Goal: Transaction & Acquisition: Purchase product/service

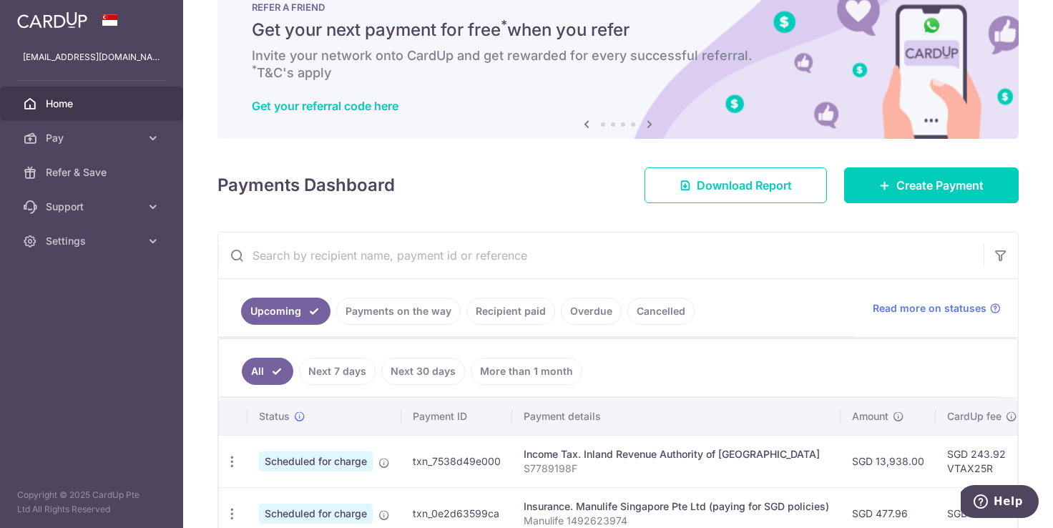
scroll to position [35, 0]
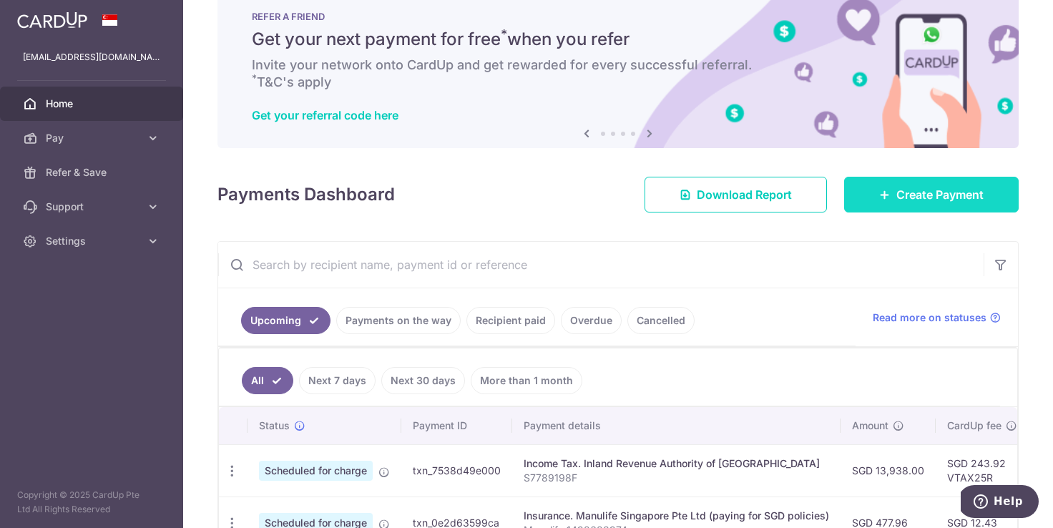
click at [969, 188] on span "Create Payment" at bounding box center [939, 194] width 87 height 17
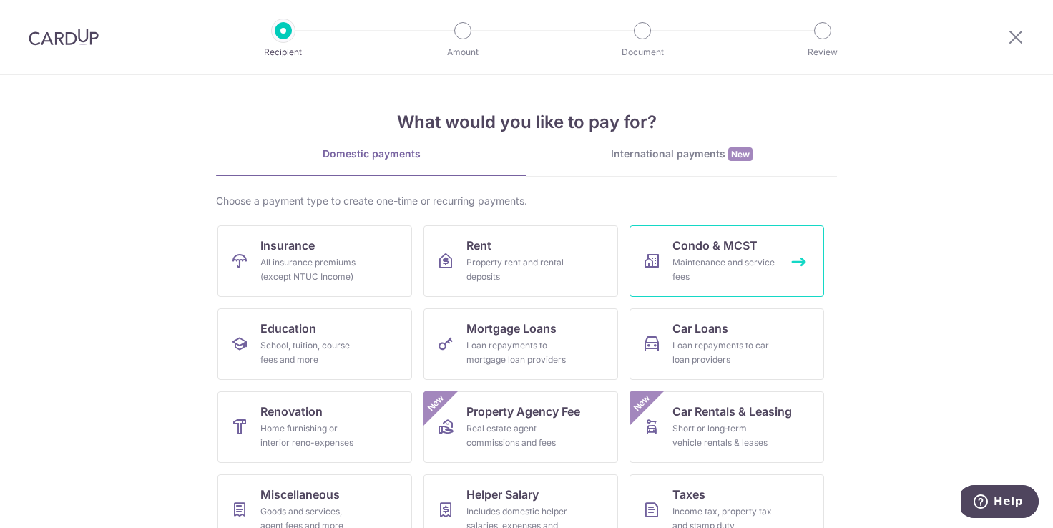
click at [680, 260] on div "Maintenance and service fees" at bounding box center [723, 269] width 103 height 29
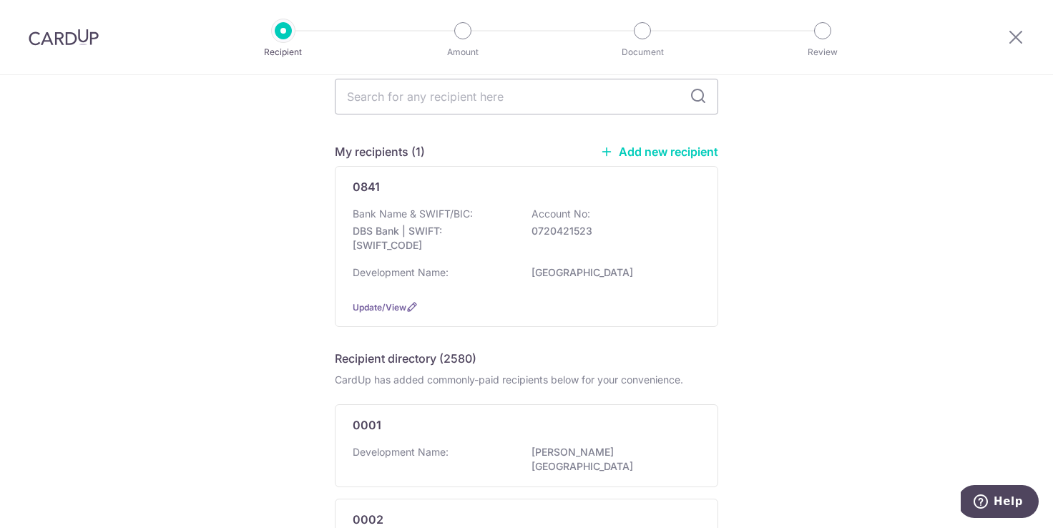
scroll to position [72, 0]
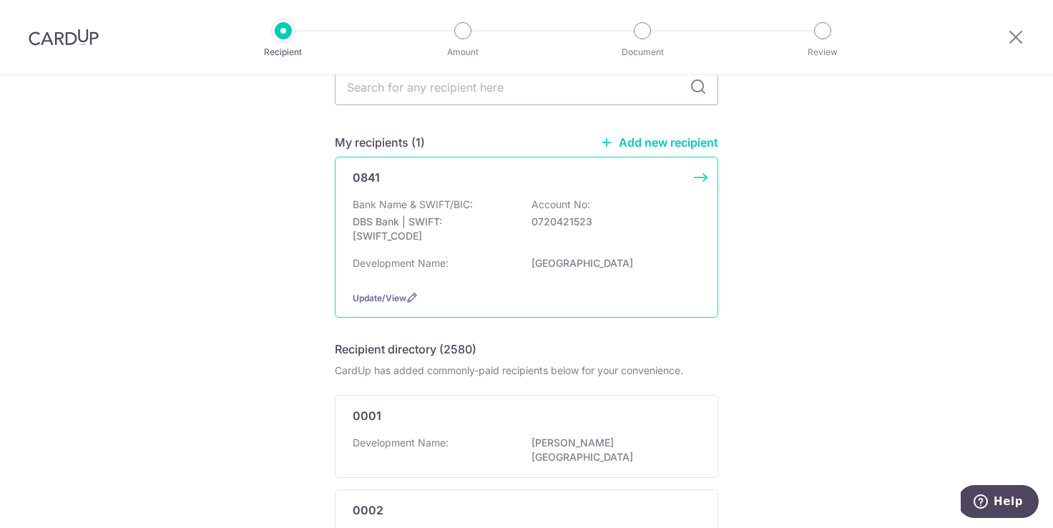
click at [621, 268] on p "MOUNT FABER LODGE" at bounding box center [611, 263] width 160 height 14
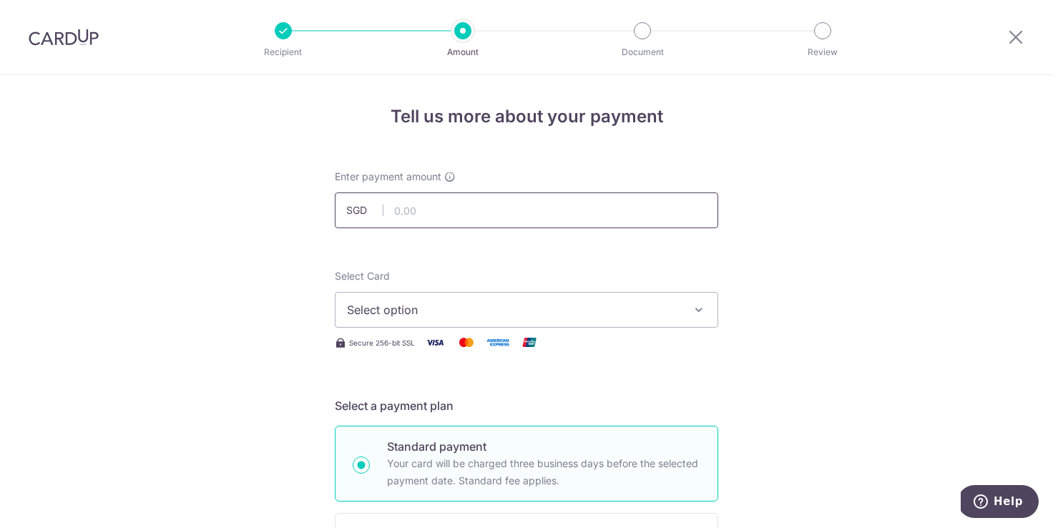
click at [615, 208] on input "text" at bounding box center [526, 210] width 383 height 36
type input "3,330.00"
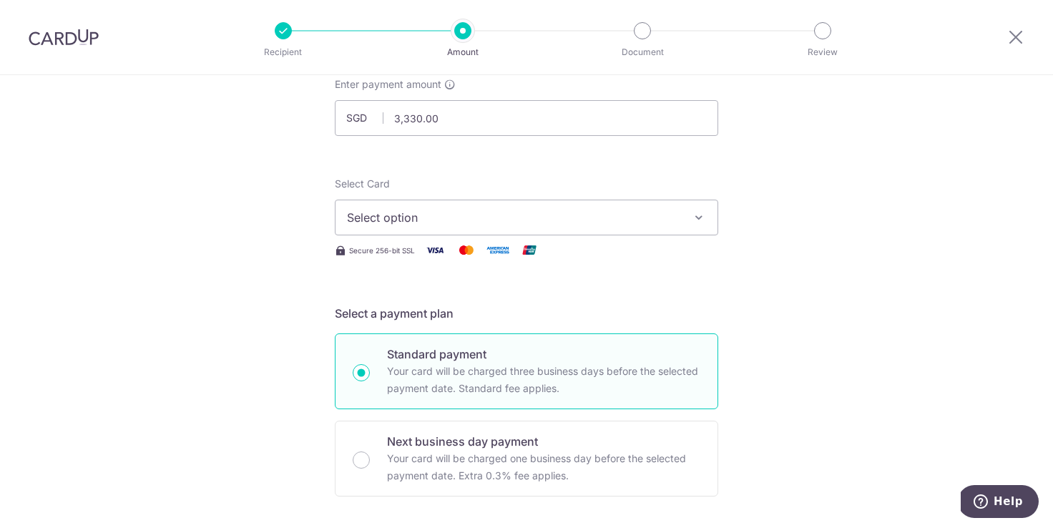
scroll to position [95, 0]
click at [686, 217] on button "Select option" at bounding box center [526, 215] width 383 height 36
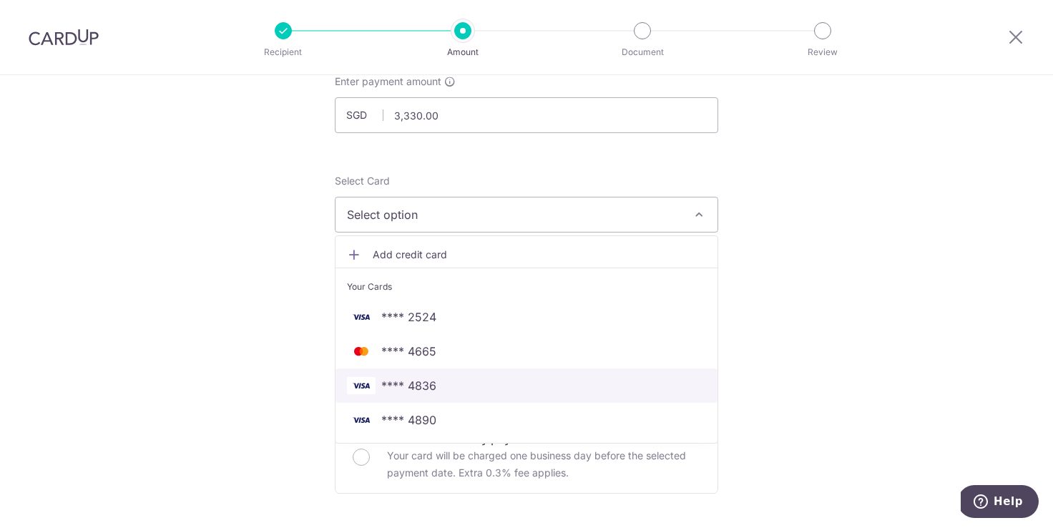
click at [592, 389] on span "**** 4836" at bounding box center [526, 385] width 359 height 17
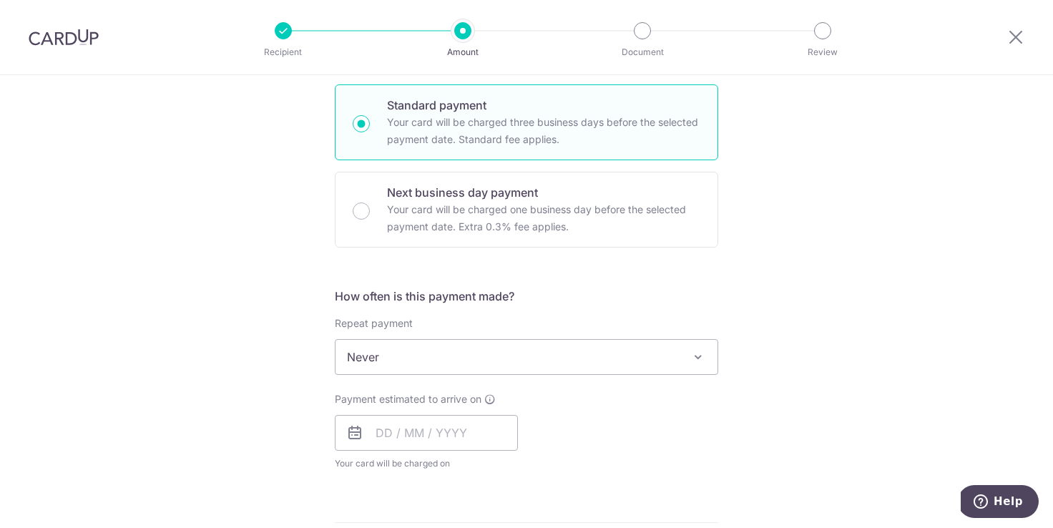
scroll to position [347, 0]
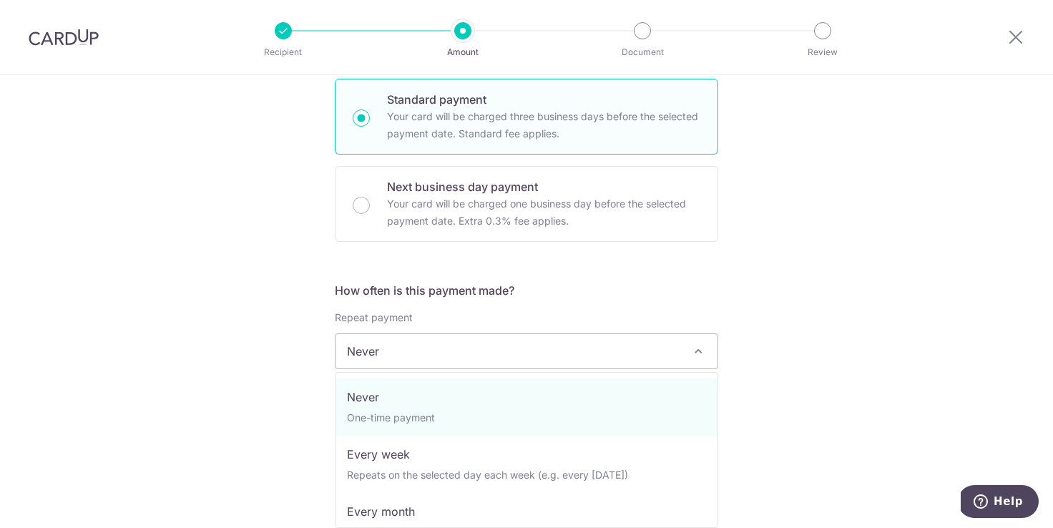
click at [702, 351] on span at bounding box center [698, 351] width 17 height 17
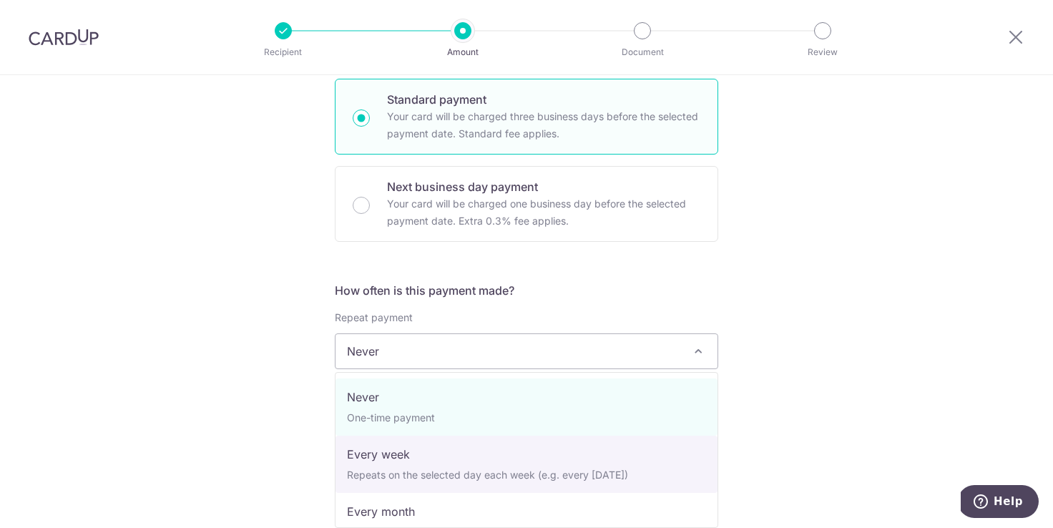
select select "2"
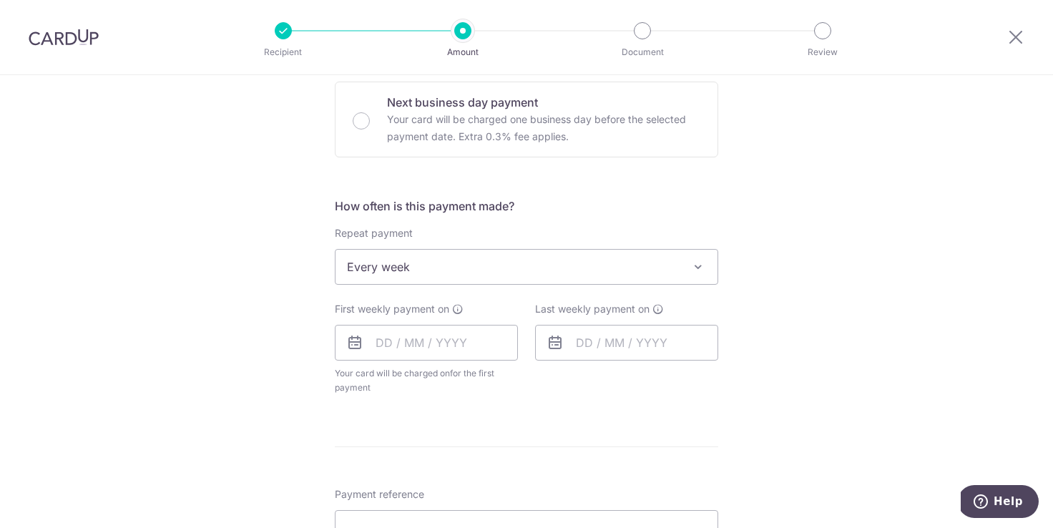
scroll to position [463, 0]
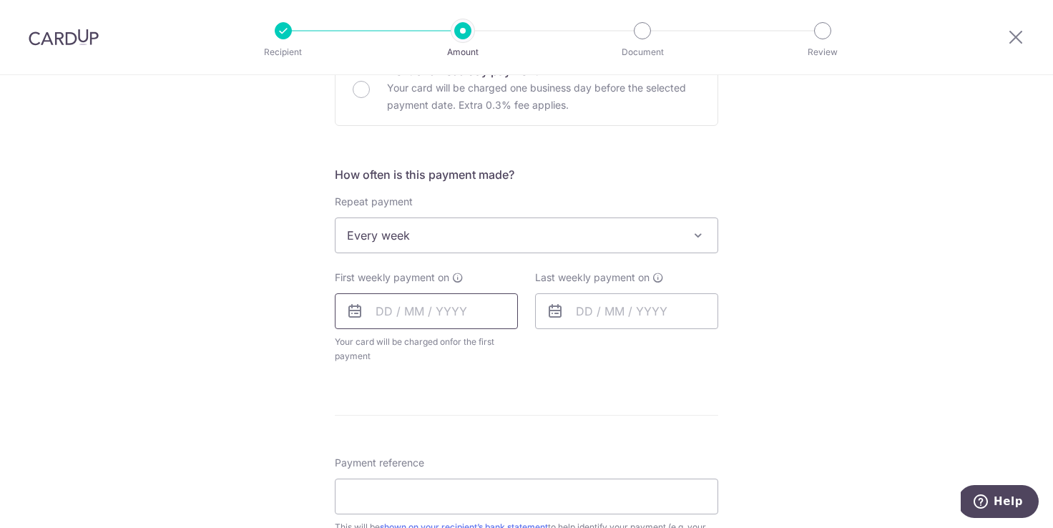
click at [496, 311] on input "text" at bounding box center [426, 311] width 183 height 36
click at [788, 323] on div "Tell us more about your payment Enter payment amount SGD 3,330.00 3330.00 Selec…" at bounding box center [526, 266] width 1053 height 1308
click at [468, 319] on input "text" at bounding box center [426, 311] width 183 height 36
click at [500, 466] on link "17" at bounding box center [507, 470] width 23 height 23
type input "17/10/2025"
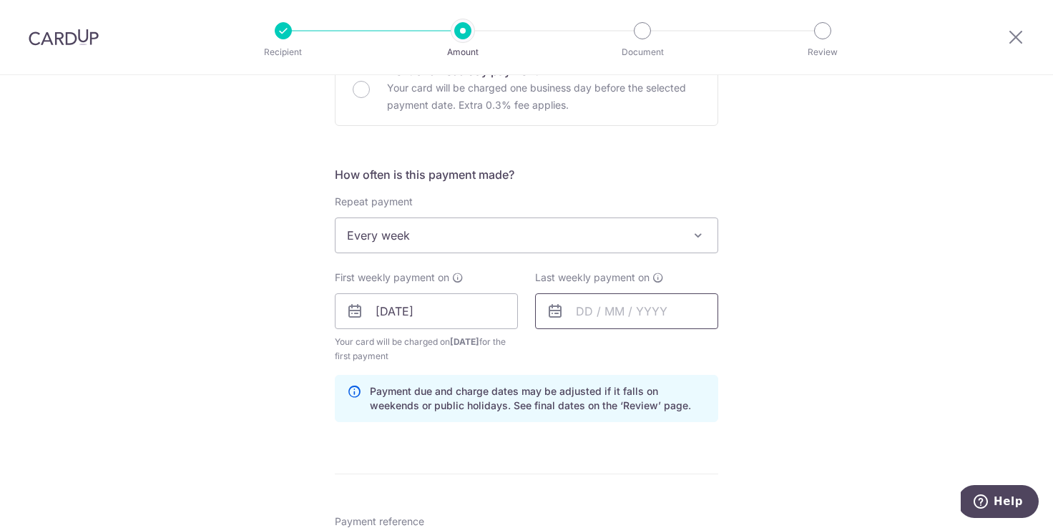
click at [703, 312] on input "text" at bounding box center [626, 311] width 183 height 36
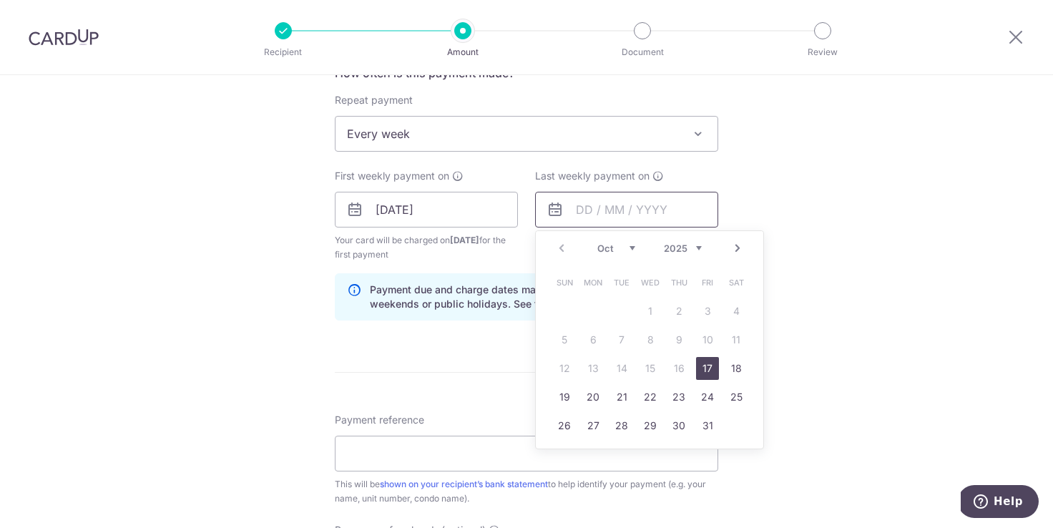
scroll to position [584, 0]
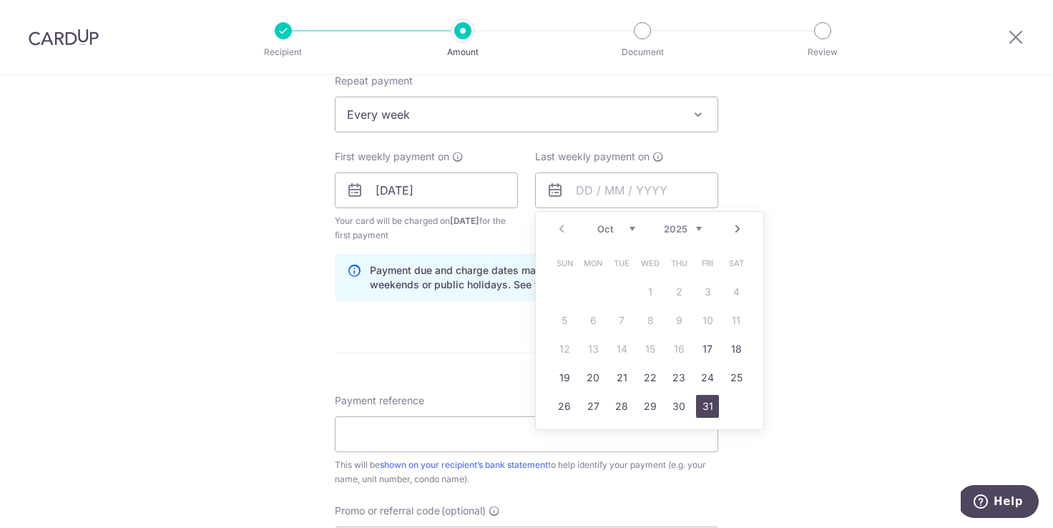
click at [712, 404] on link "31" at bounding box center [707, 406] width 23 height 23
type input "31/10/2025"
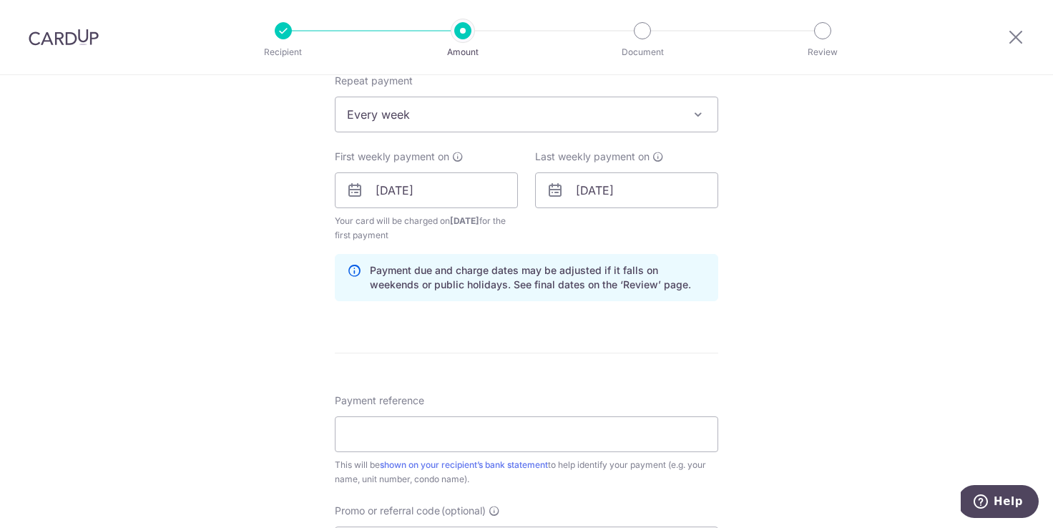
click at [876, 260] on div "Tell us more about your payment Enter payment amount SGD 3,330.00 3330.00 Selec…" at bounding box center [526, 174] width 1053 height 1367
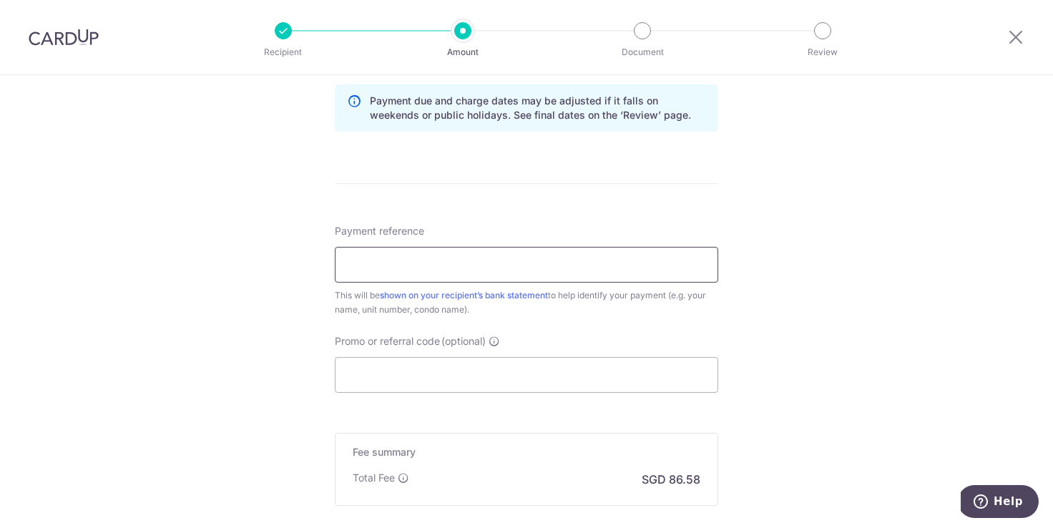
scroll to position [768, 0]
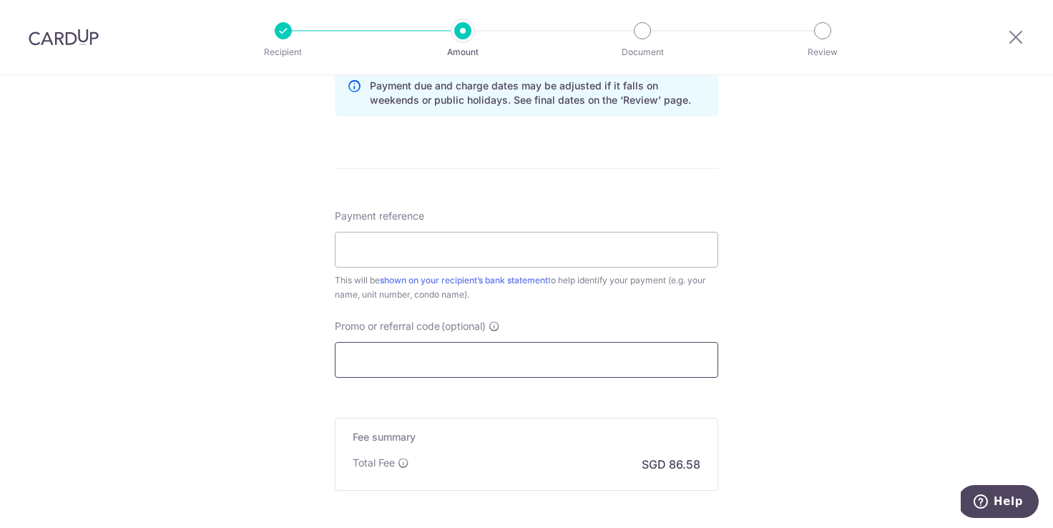
click at [653, 361] on input "Promo or referral code (optional)" at bounding box center [526, 360] width 383 height 36
paste input "3HOME25R"
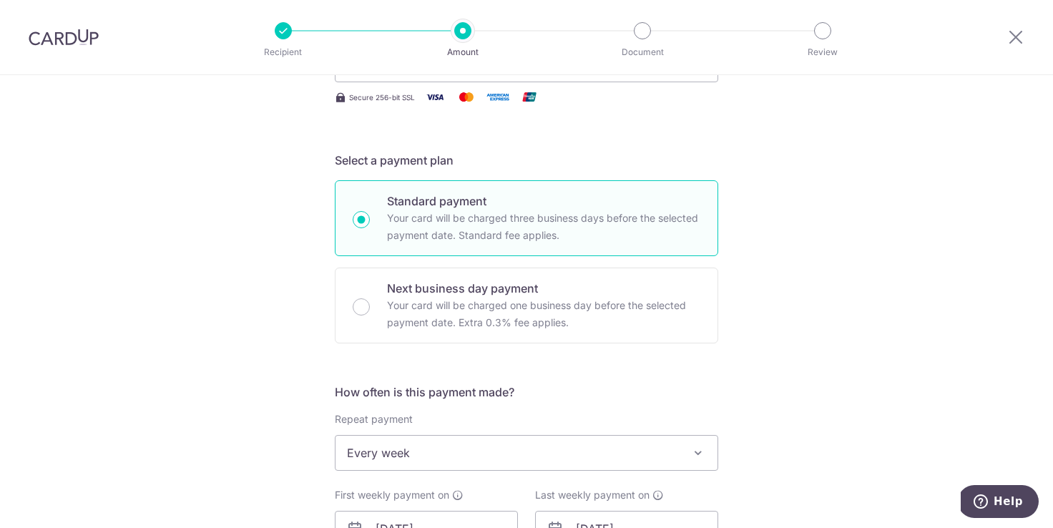
scroll to position [0, 0]
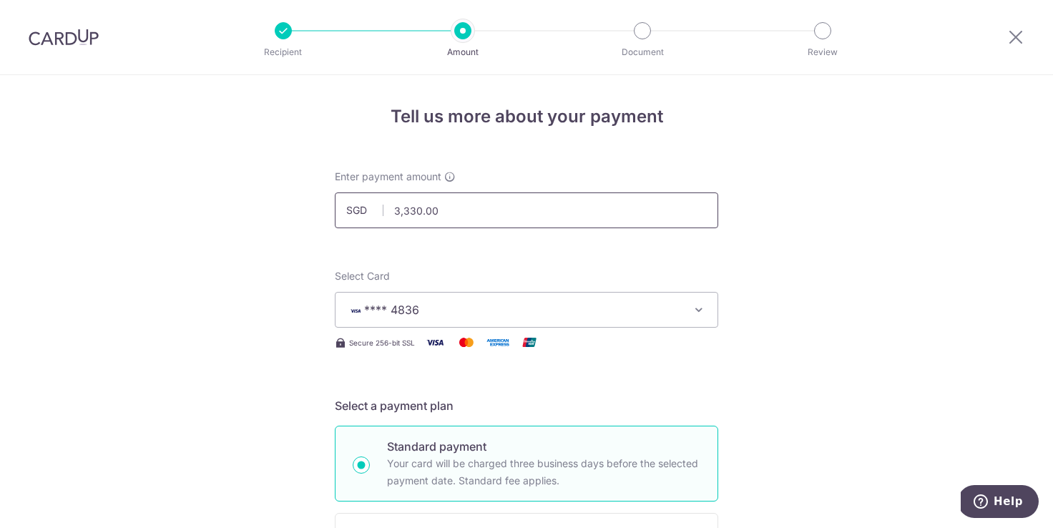
type input "3HOME25R"
click at [523, 215] on input "3,330.00" at bounding box center [526, 210] width 383 height 36
type input "1,110.00"
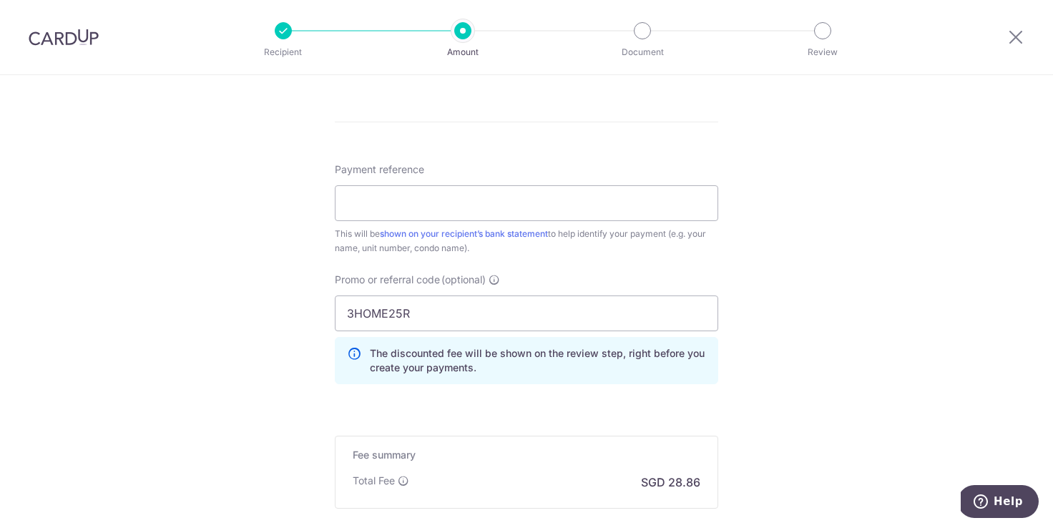
scroll to position [896, 0]
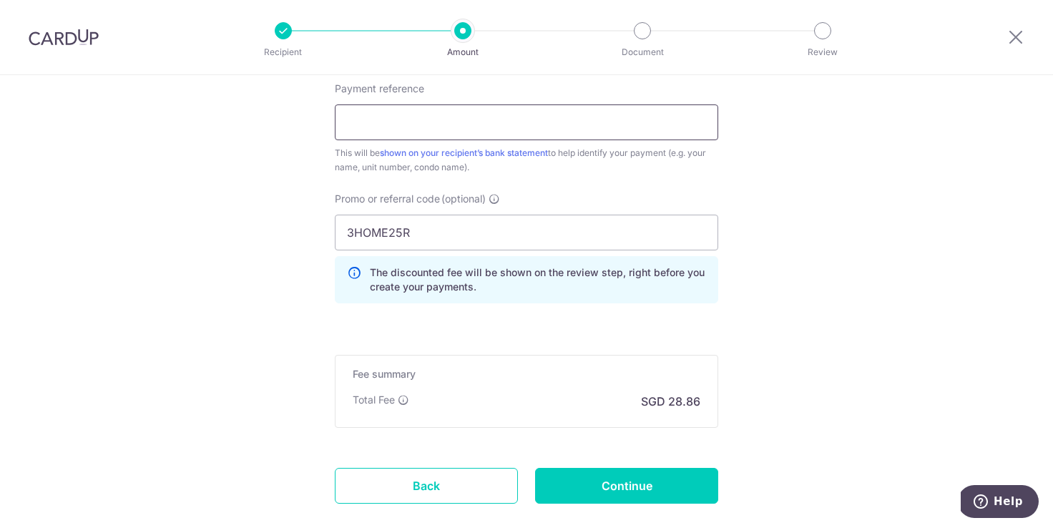
click at [620, 127] on input "Payment reference" at bounding box center [526, 122] width 383 height 36
type input "MCST Plan No 841"
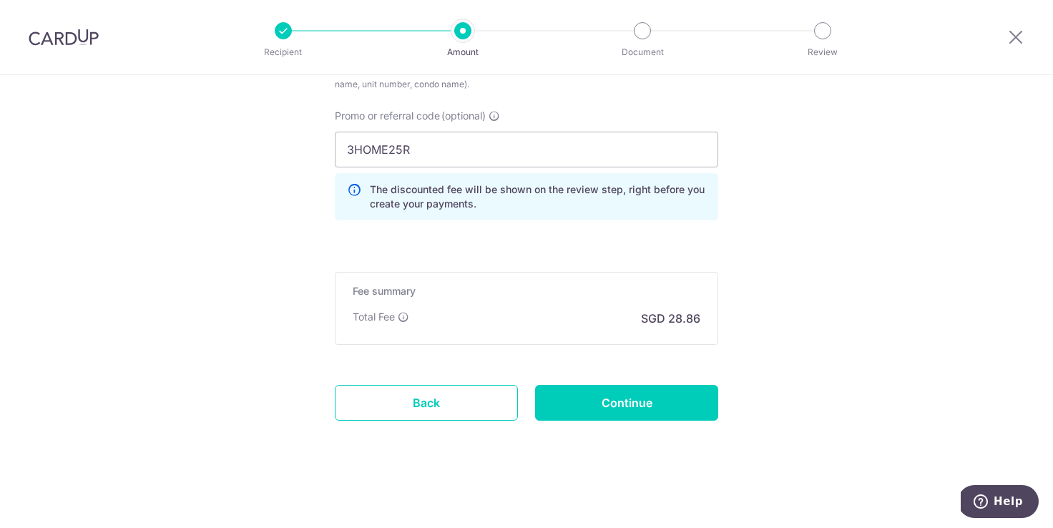
scroll to position [978, 0]
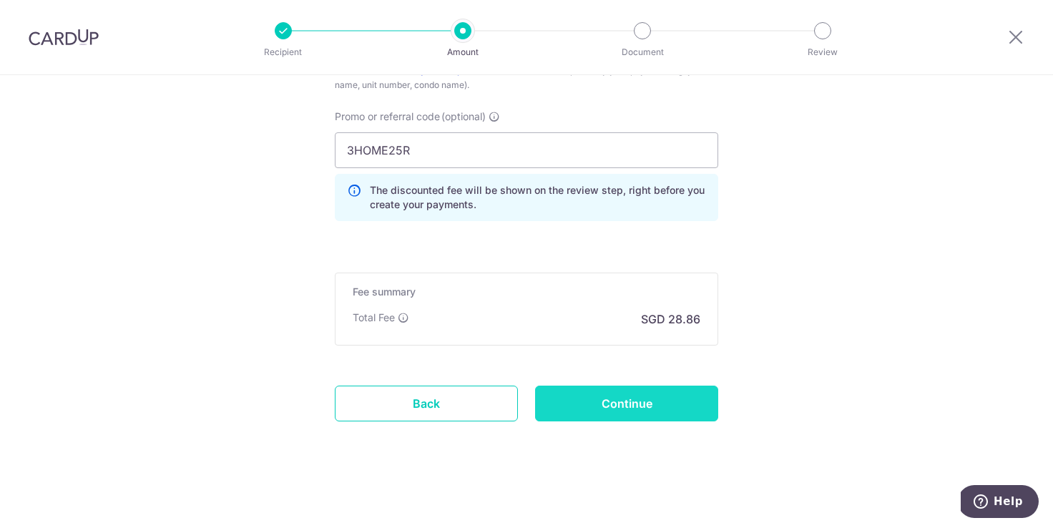
click at [658, 394] on input "Continue" at bounding box center [626, 404] width 183 height 36
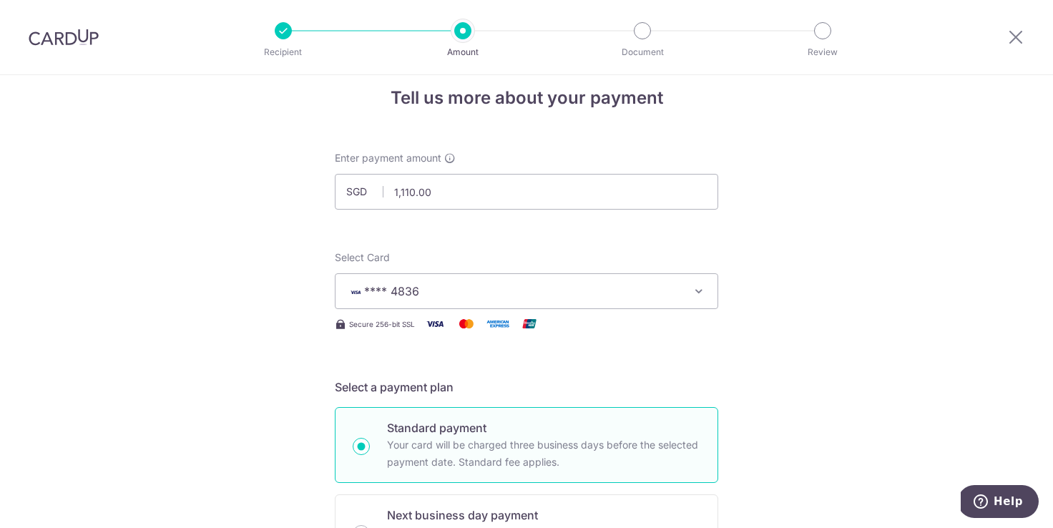
scroll to position [27, 0]
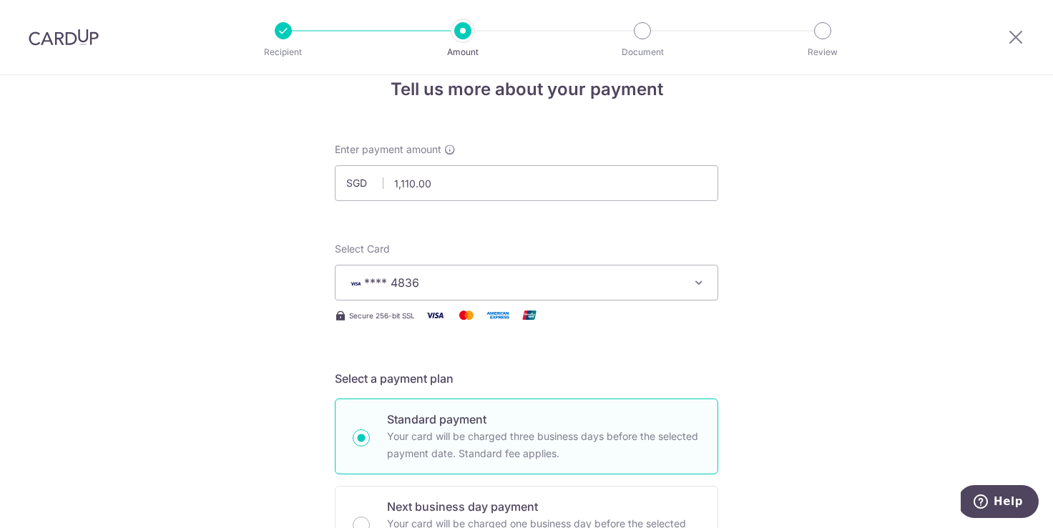
click at [698, 275] on icon "button" at bounding box center [699, 282] width 14 height 14
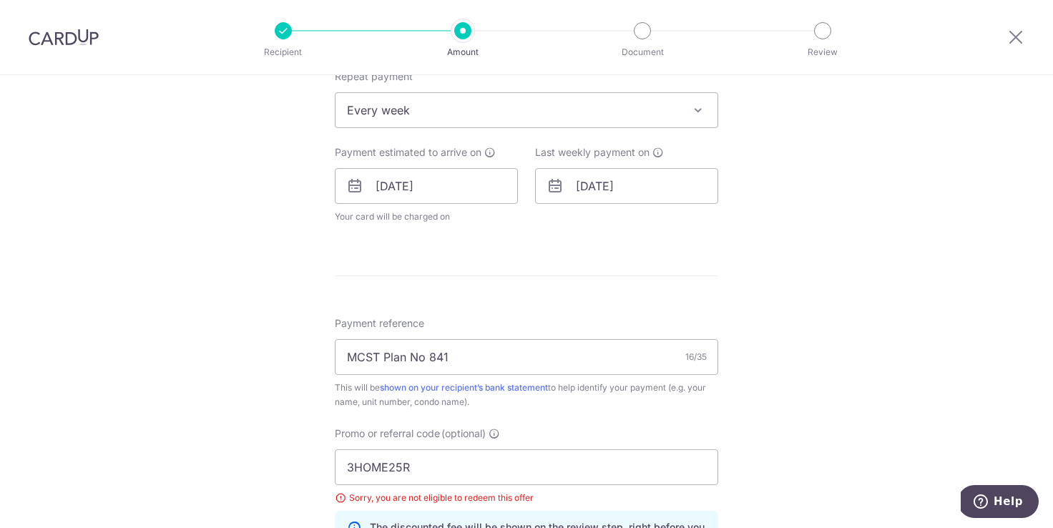
scroll to position [601, 0]
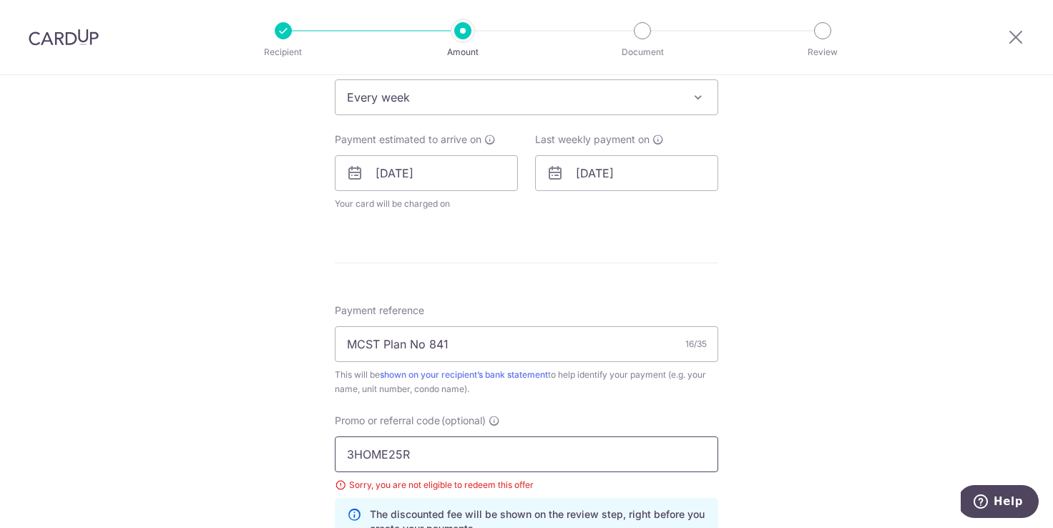
click at [603, 455] on input "3HOME25R" at bounding box center [526, 454] width 383 height 36
paste input "OCBC18"
type input "OCBC18"
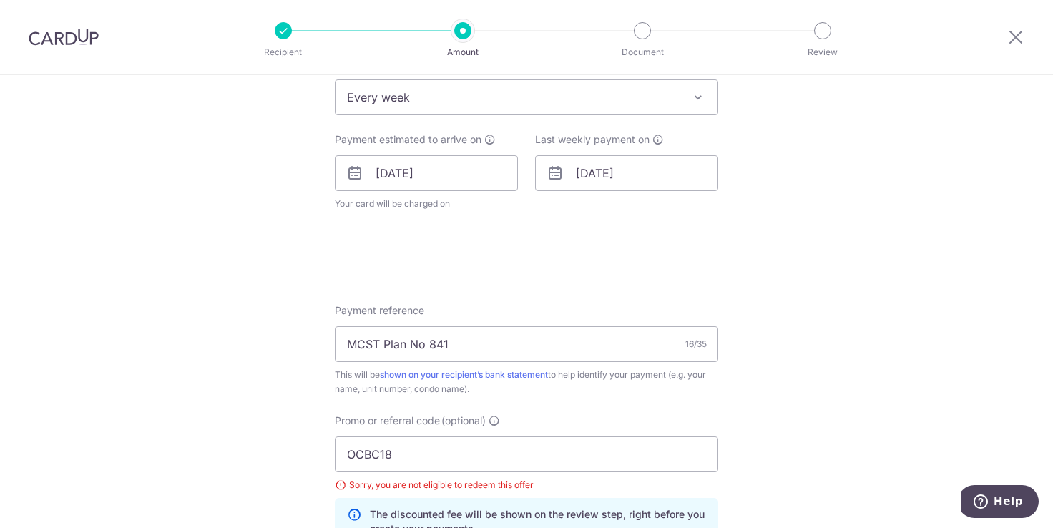
click at [893, 360] on div "Tell us more about your payment Enter payment amount SGD 1,110.00 1110.00 Selec…" at bounding box center [526, 163] width 1053 height 1378
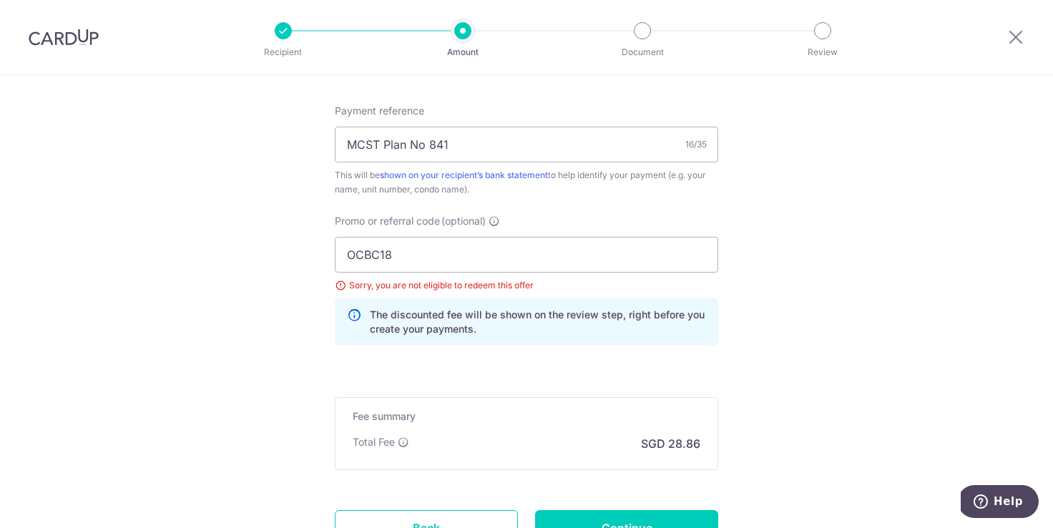
scroll to position [815, 0]
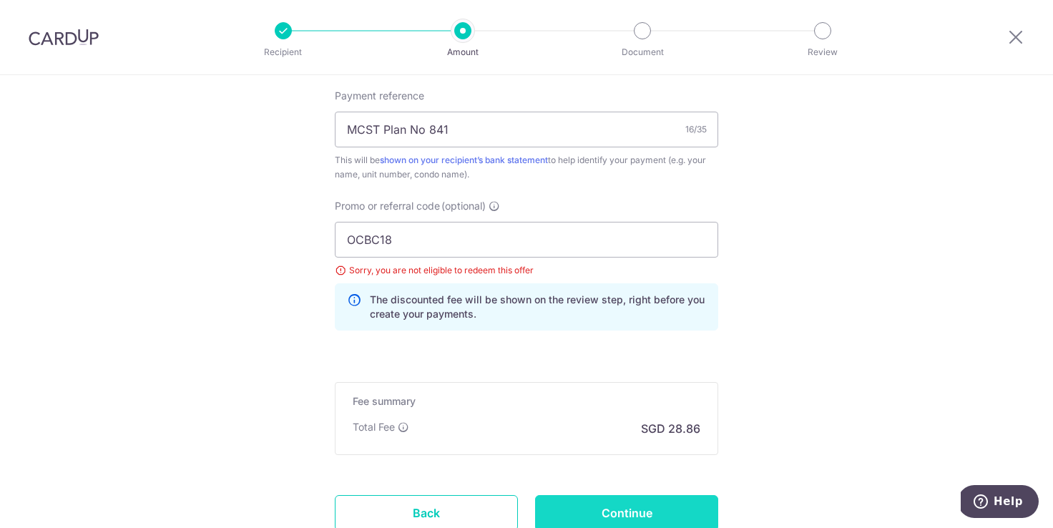
click at [687, 509] on input "Continue" at bounding box center [626, 513] width 183 height 36
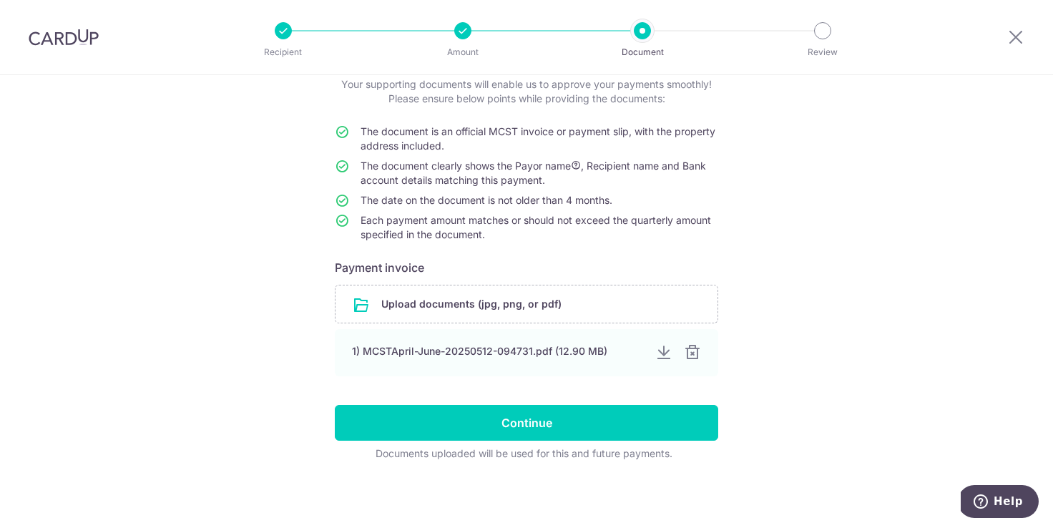
scroll to position [91, 0]
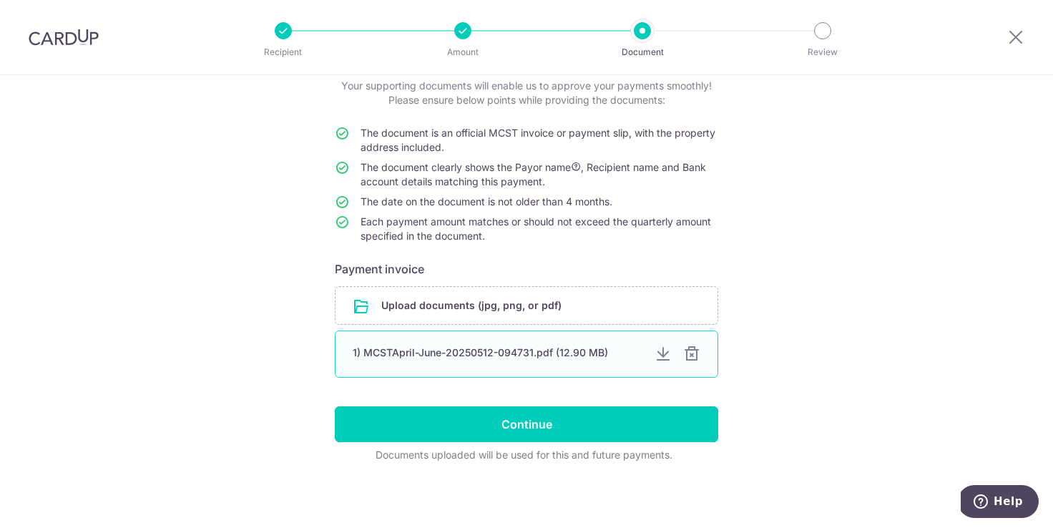
click at [690, 356] on div at bounding box center [691, 354] width 17 height 17
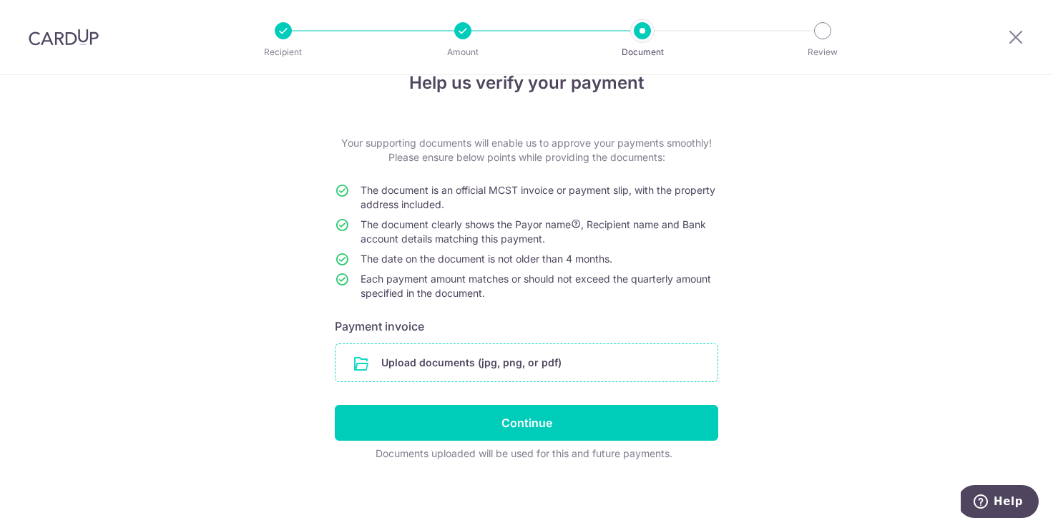
click at [552, 361] on input "file" at bounding box center [526, 362] width 382 height 37
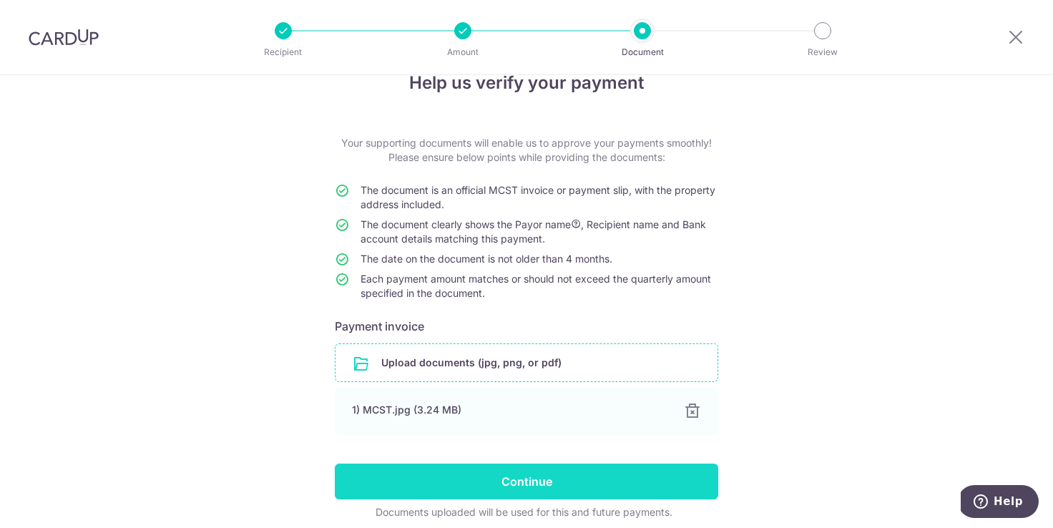
click at [595, 480] on input "Continue" at bounding box center [526, 482] width 383 height 36
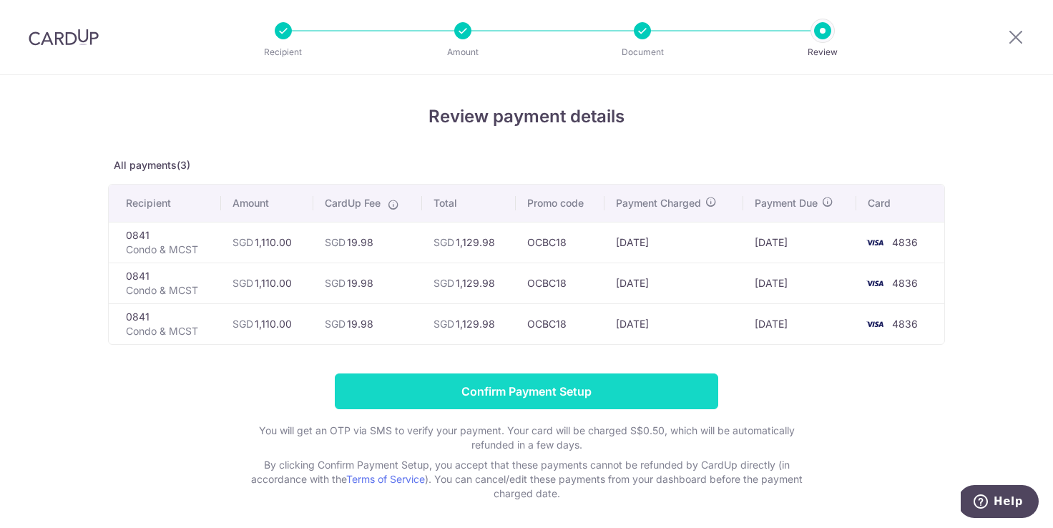
click at [656, 385] on input "Confirm Payment Setup" at bounding box center [526, 391] width 383 height 36
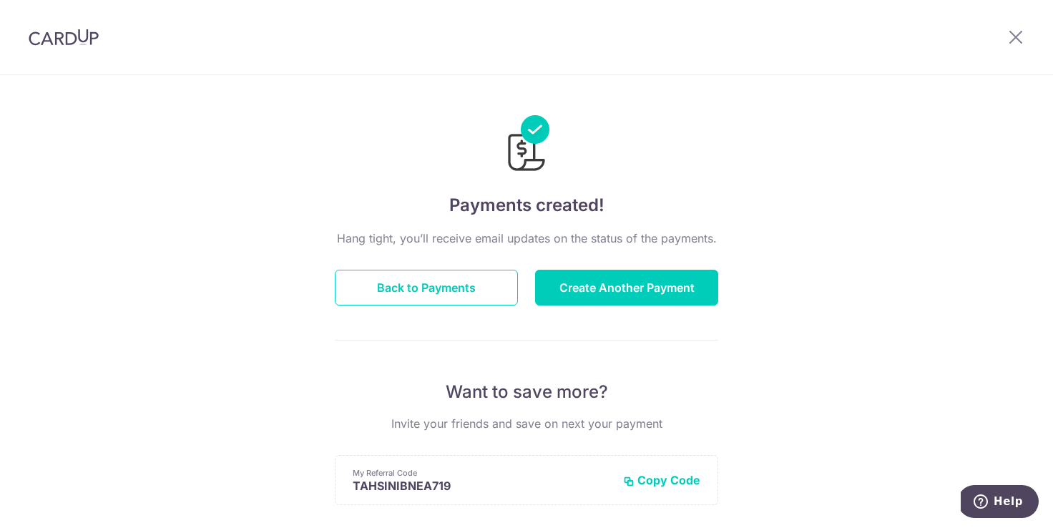
click at [412, 52] on header at bounding box center [526, 37] width 1053 height 75
